Goal: Information Seeking & Learning: Check status

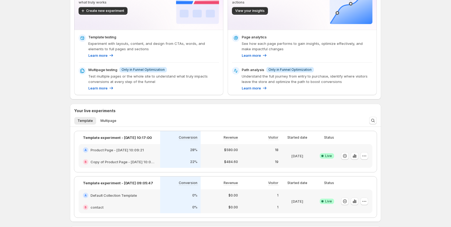
scroll to position [108, 0]
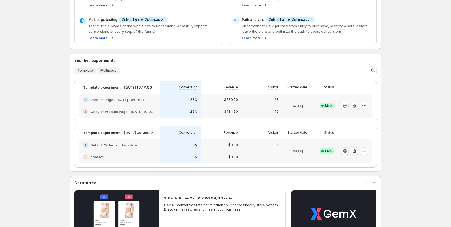
click at [111, 69] on span "Multipage" at bounding box center [108, 70] width 16 height 4
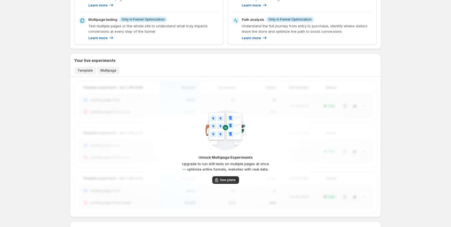
click at [80, 71] on span "Template" at bounding box center [85, 70] width 15 height 4
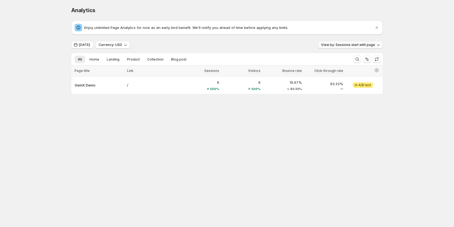
click at [357, 44] on span "View by: Sessions start with page" at bounding box center [348, 45] width 54 height 4
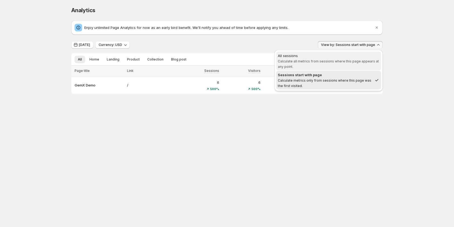
click at [351, 66] on span "All sessions Calculate all metrics from sessions where this page appears at any…" at bounding box center [329, 61] width 102 height 16
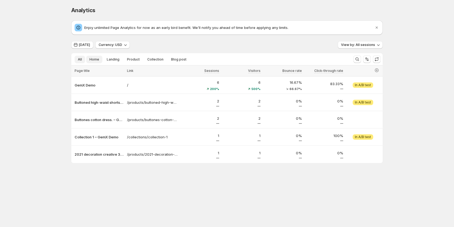
click at [90, 60] on span "Home" at bounding box center [94, 59] width 10 height 4
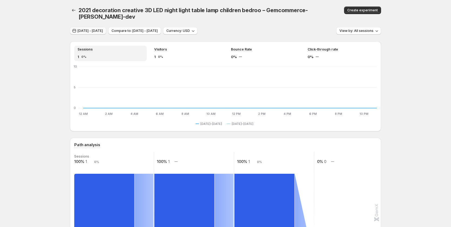
click at [90, 29] on span "Aug 19, 2025 - Aug 22, 2025" at bounding box center [90, 31] width 25 height 4
